Goal: Information Seeking & Learning: Find specific fact

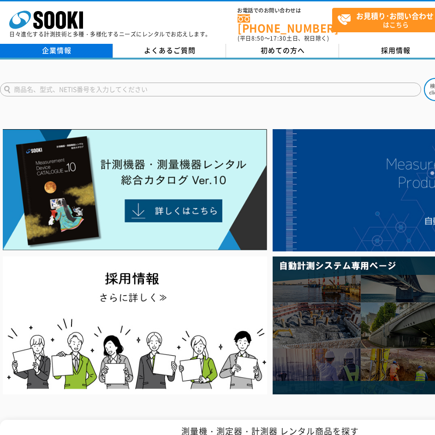
click at [69, 44] on link "企業情報" at bounding box center [56, 51] width 113 height 14
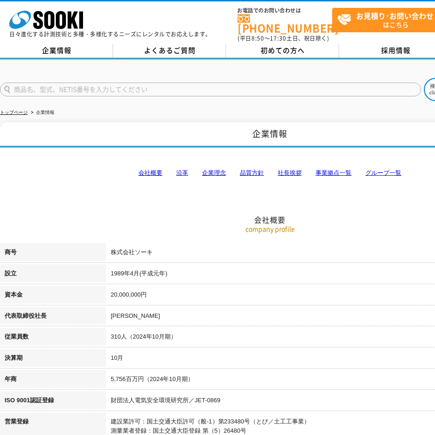
click at [98, 193] on h2 "会社概要" at bounding box center [270, 174] width 540 height 102
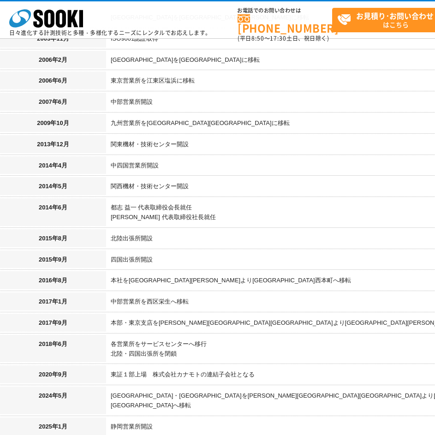
scroll to position [923, 0]
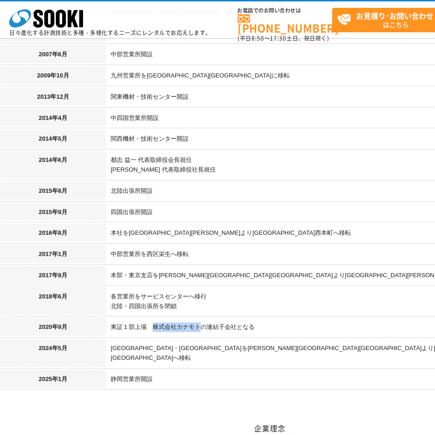
drag, startPoint x: 154, startPoint y: 317, endPoint x: 204, endPoint y: 320, distance: 49.9
click at [204, 320] on td "東証１部上場　株式会社カナモトの連結子会社となる" at bounding box center [323, 328] width 434 height 21
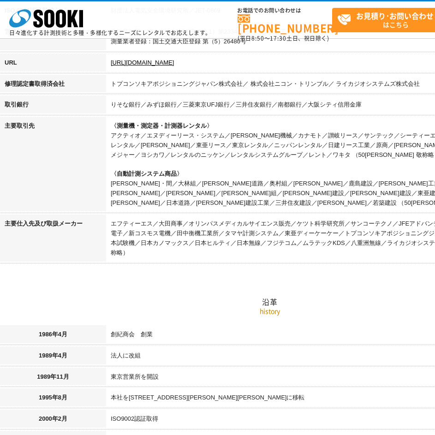
scroll to position [0, 0]
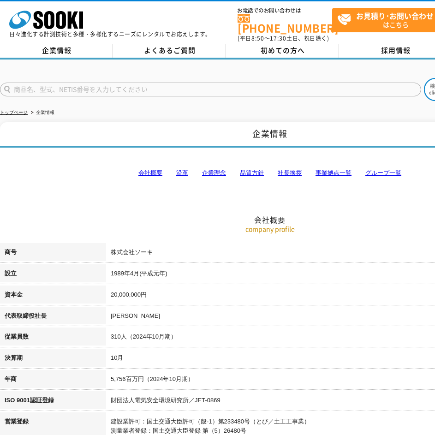
click at [323, 169] on link "事業拠点一覧" at bounding box center [334, 172] width 36 height 7
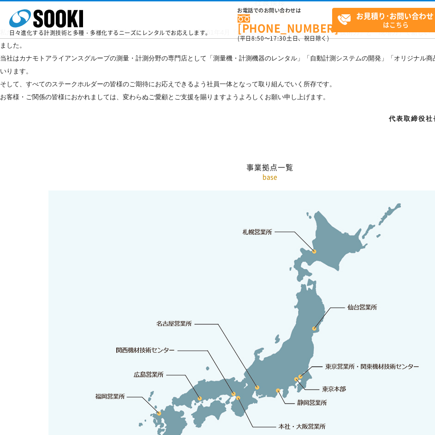
scroll to position [1808, 0]
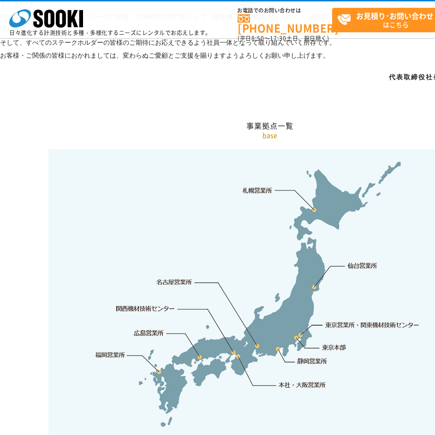
click at [324, 344] on link "東京本部" at bounding box center [335, 348] width 24 height 9
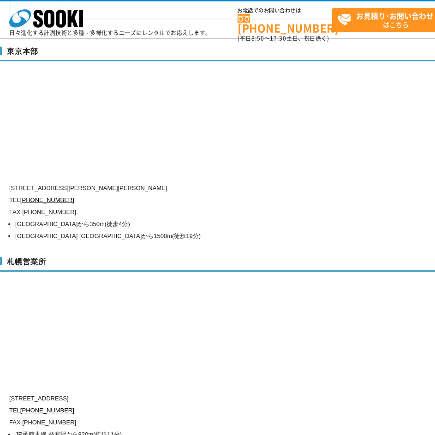
scroll to position [2487, 0]
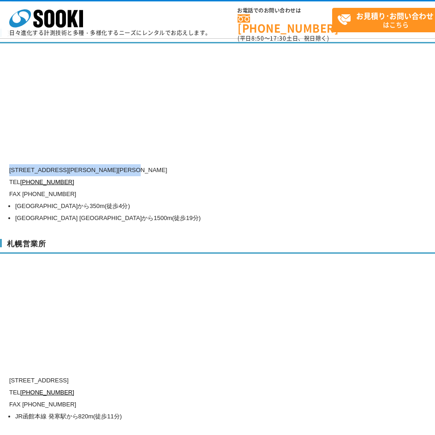
drag, startPoint x: 10, startPoint y: 150, endPoint x: 176, endPoint y: 151, distance: 166.7
click at [176, 164] on p "[STREET_ADDRESS][PERSON_NAME][PERSON_NAME]" at bounding box center [230, 170] width 443 height 12
copy p "[STREET_ADDRESS][PERSON_NAME][PERSON_NAME]"
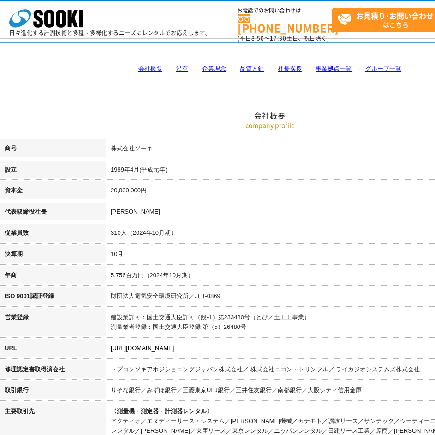
scroll to position [139, 0]
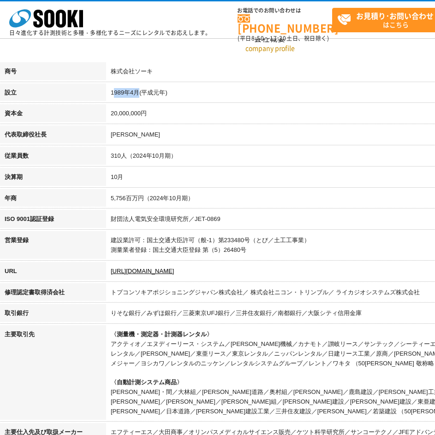
drag, startPoint x: 113, startPoint y: 92, endPoint x: 140, endPoint y: 91, distance: 26.8
click at [140, 91] on td "1989年4月(平成元年)" at bounding box center [323, 94] width 434 height 21
click at [114, 90] on td "1989年4月(平成元年)" at bounding box center [323, 94] width 434 height 21
drag, startPoint x: 112, startPoint y: 91, endPoint x: 169, endPoint y: 89, distance: 57.3
click at [174, 90] on td "1989年4月(平成元年)" at bounding box center [323, 94] width 434 height 21
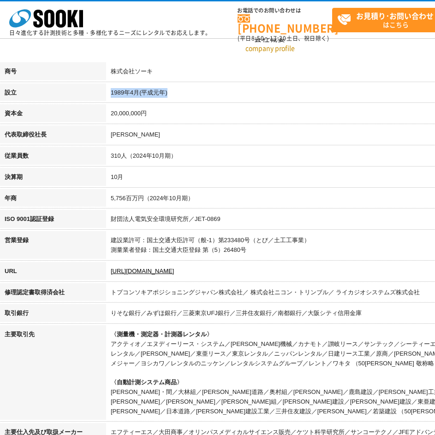
copy td "1989年4月(平成元年)"
click at [232, 186] on td "10月" at bounding box center [323, 178] width 434 height 21
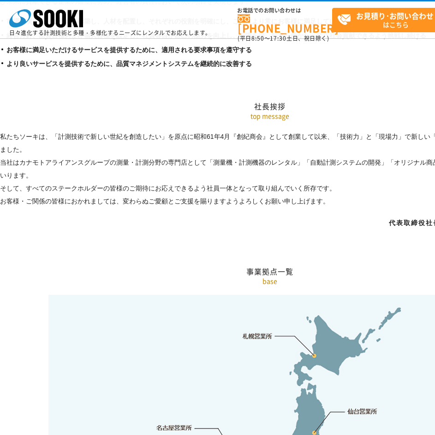
scroll to position [1801, 0]
